Goal: Information Seeking & Learning: Learn about a topic

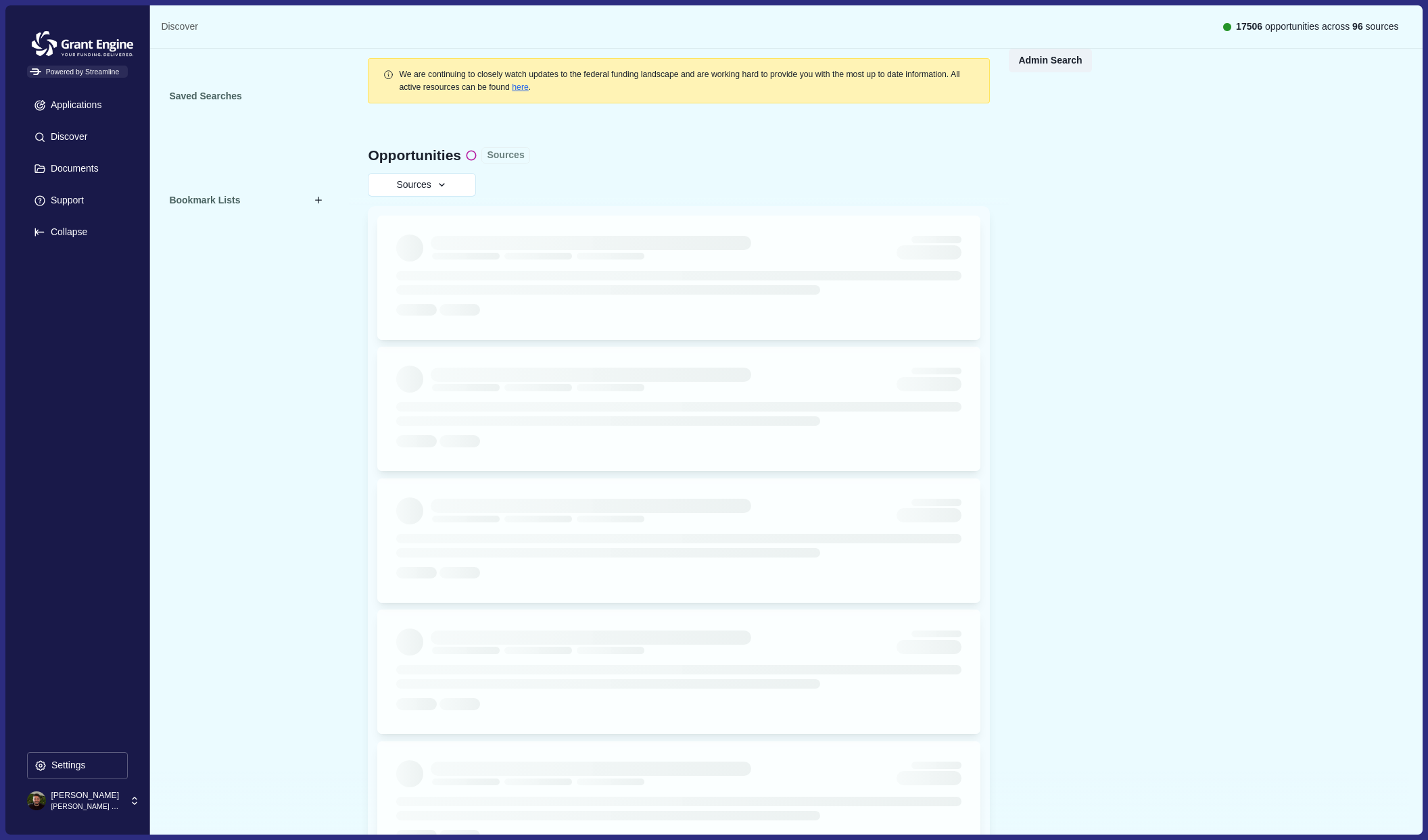
click at [510, 158] on button "Sources" at bounding box center [506, 156] width 49 height 17
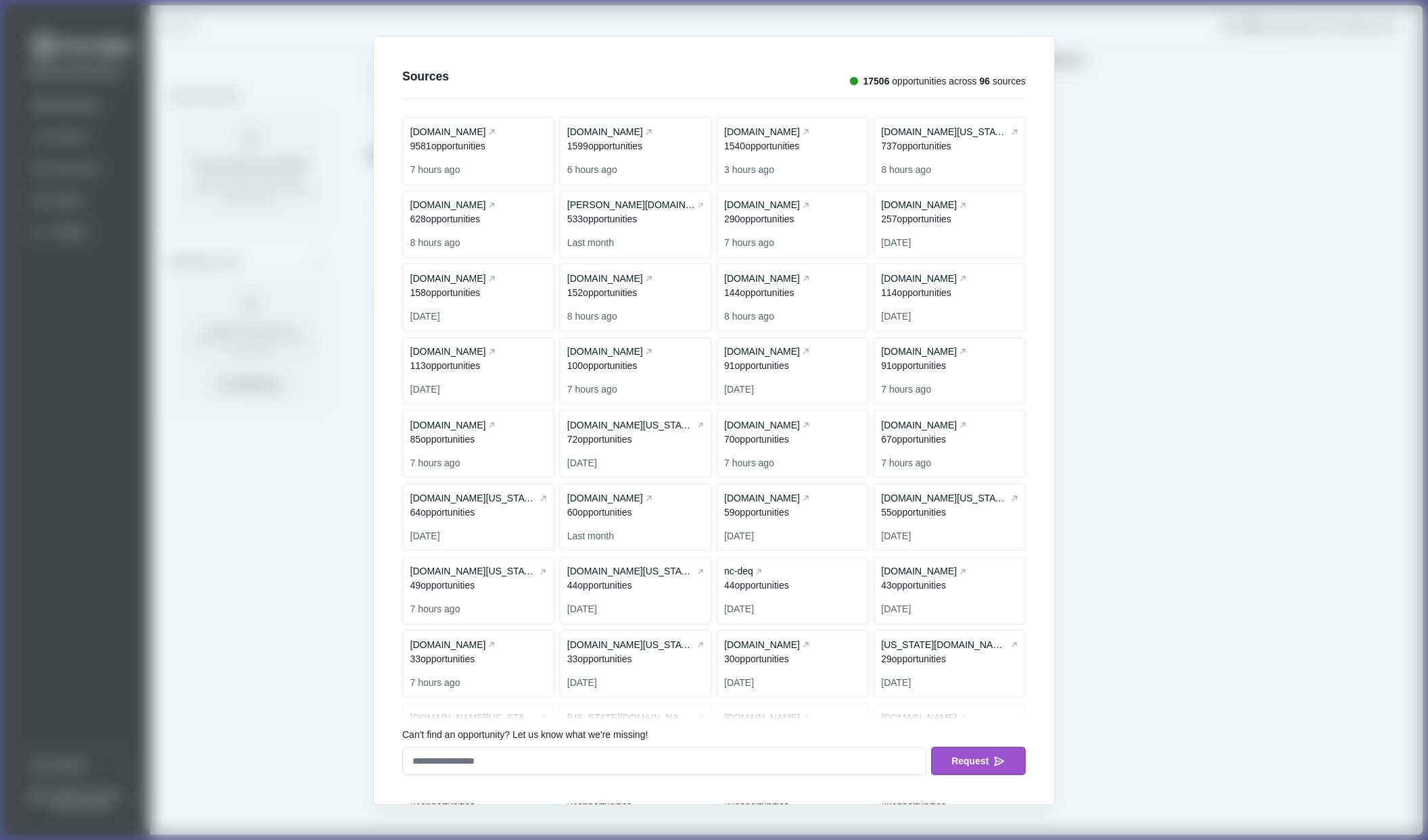
click at [1137, 180] on div "Sources 17506 opportunities across 96 sources [DOMAIN_NAME] 9581 opportunit ies…" at bounding box center [714, 420] width 1428 height 840
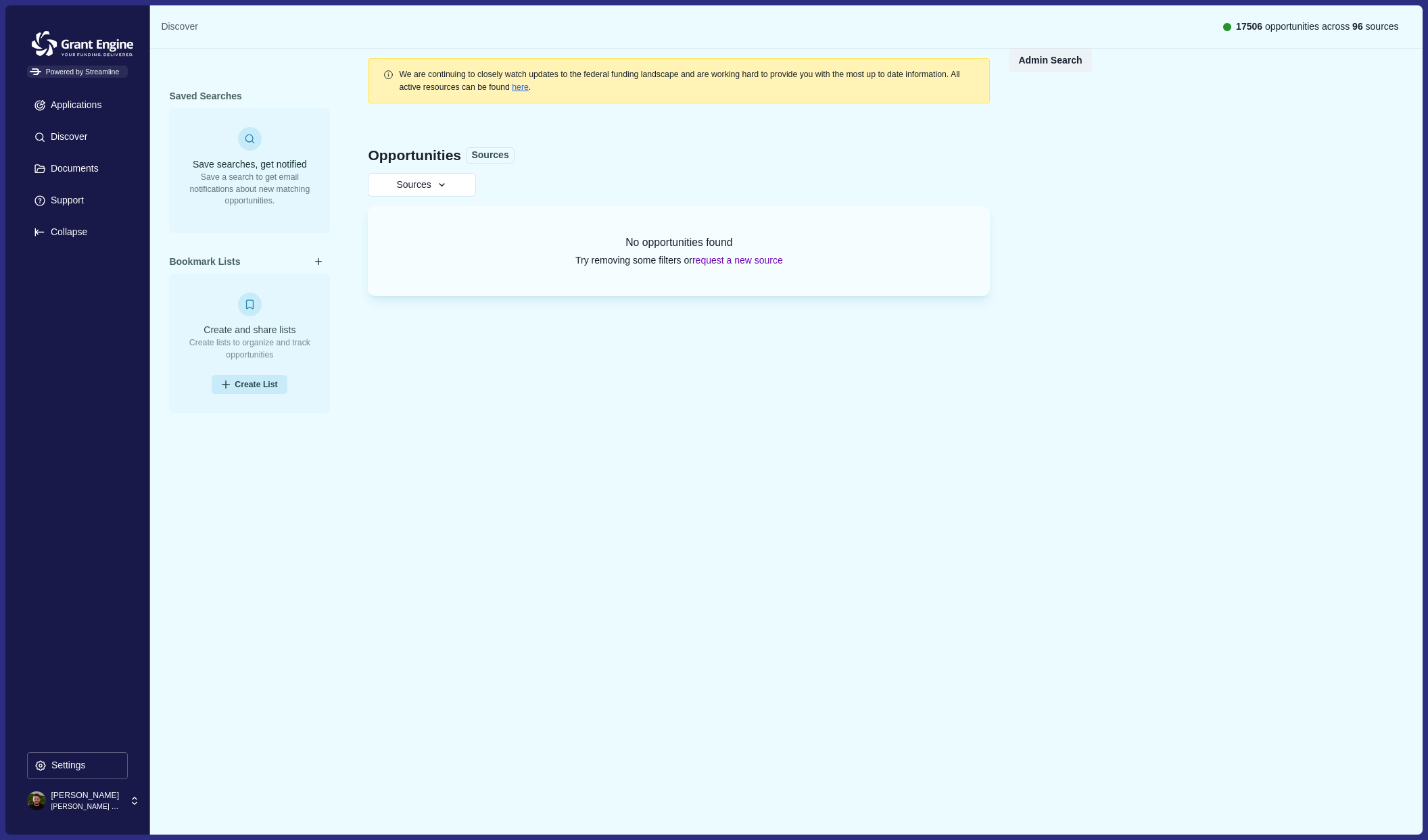
click at [131, 798] on icon at bounding box center [134, 801] width 12 height 12
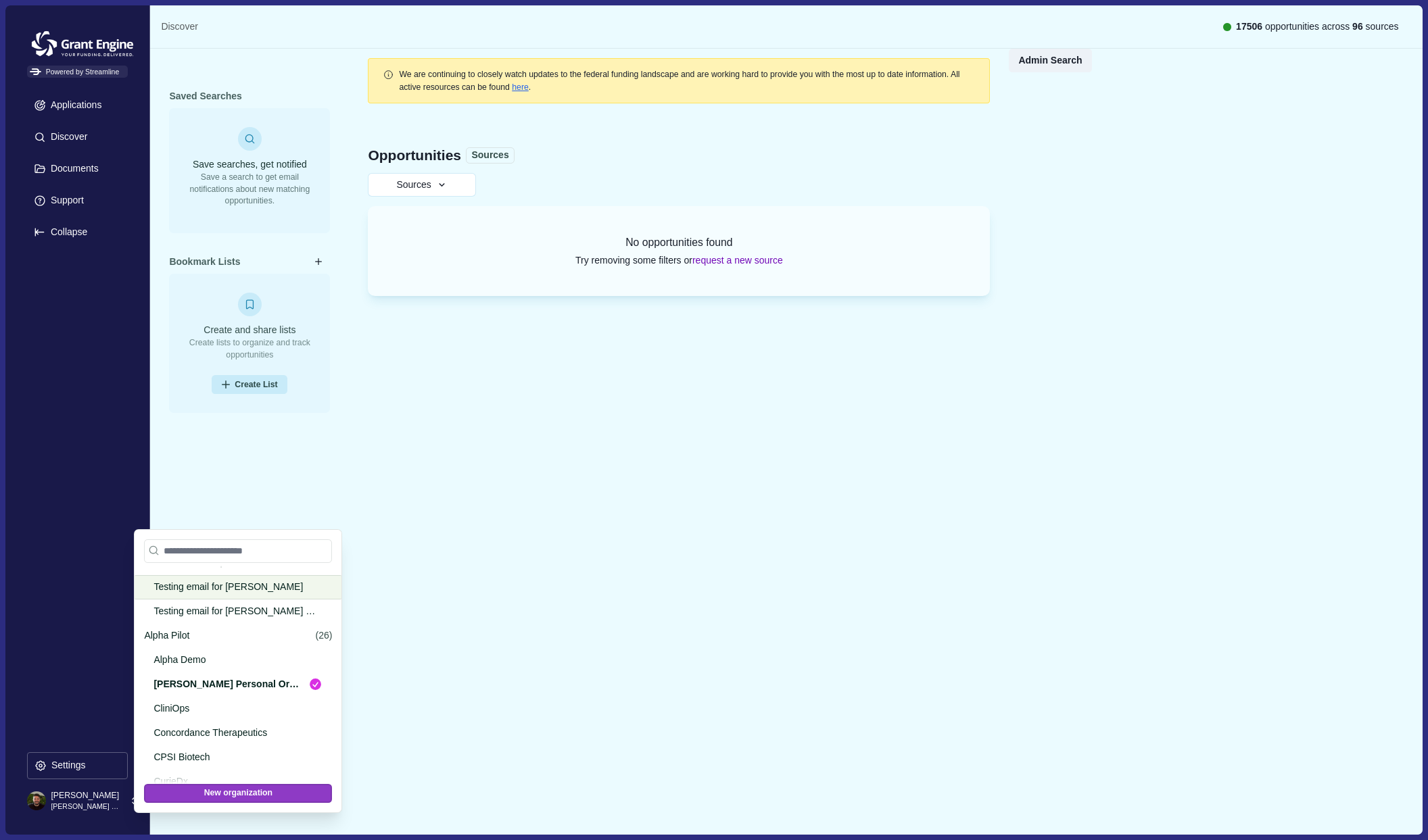
scroll to position [1110, 0]
click at [211, 552] on input at bounding box center [238, 551] width 188 height 23
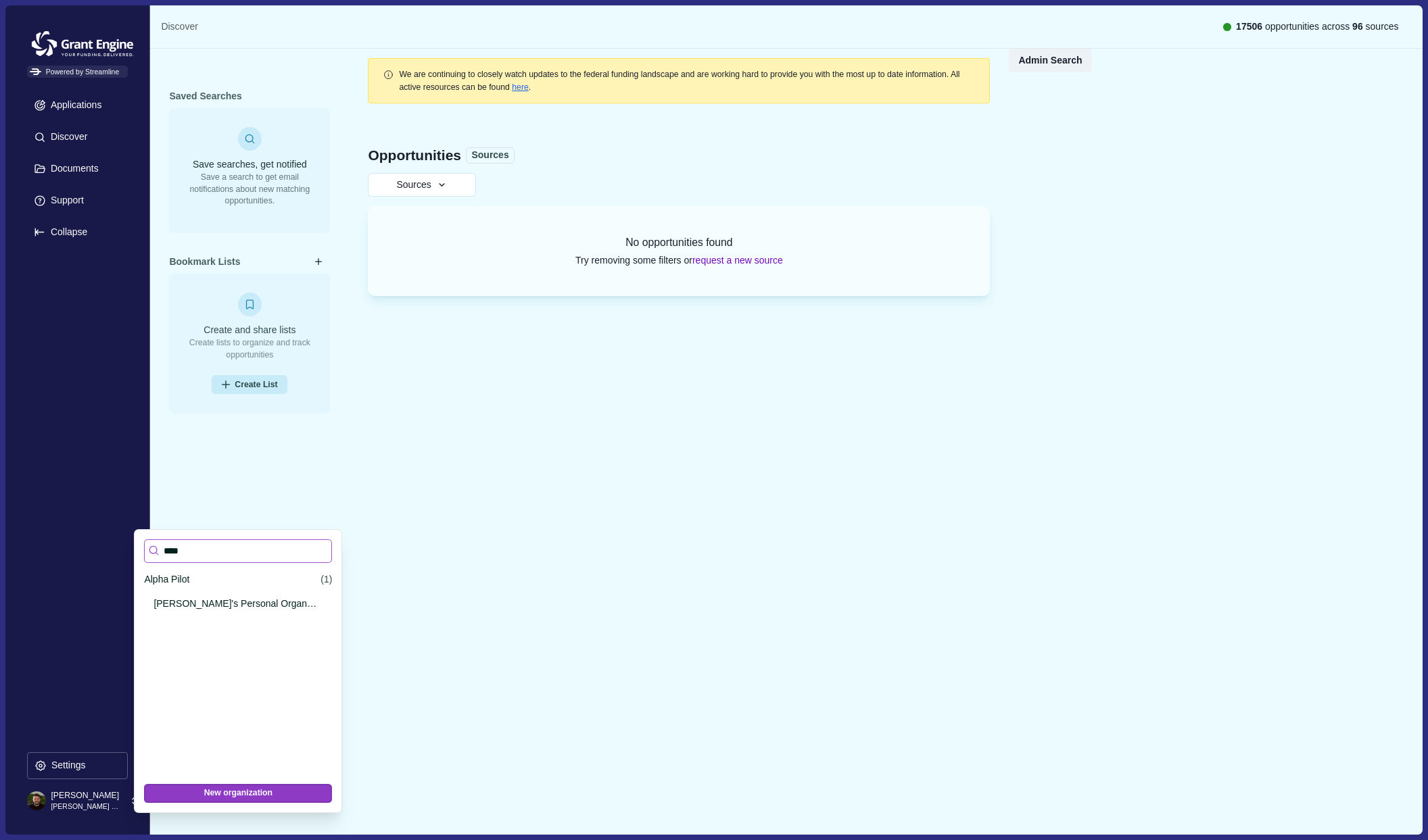
scroll to position [0, 0]
type input "*"
type input "*****"
click at [188, 585] on p "PrimeNeuro" at bounding box center [235, 580] width 183 height 14
